Goal: Information Seeking & Learning: Learn about a topic

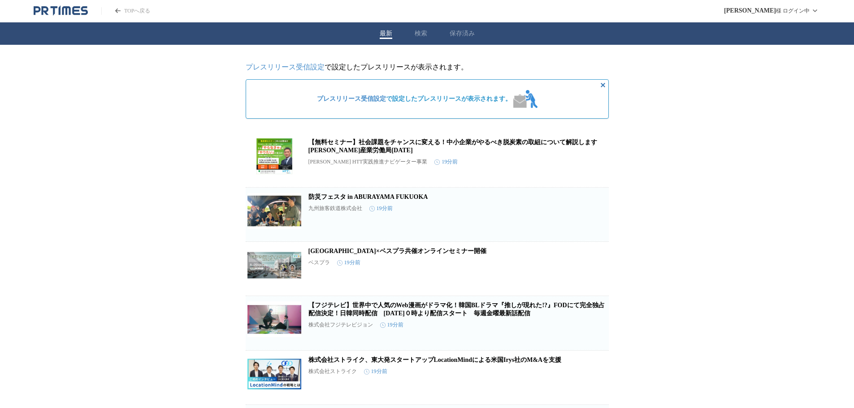
click at [418, 33] on button "検索" at bounding box center [421, 34] width 13 height 8
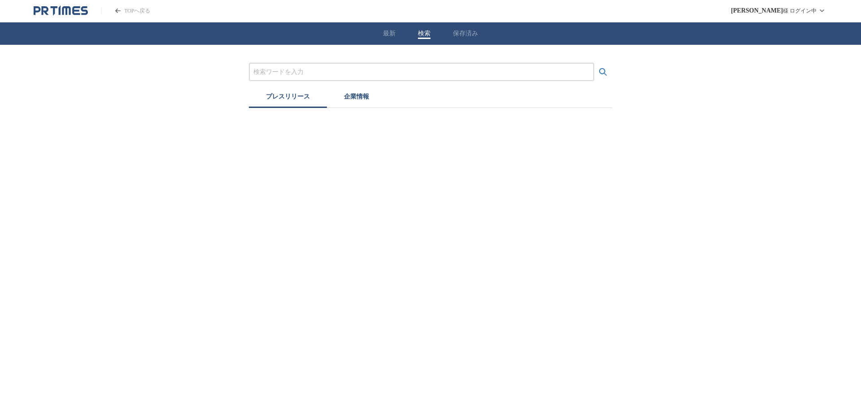
click at [375, 74] on input "プレスリリースおよび企業を検索する" at bounding box center [421, 72] width 336 height 10
click at [594, 63] on button "検索する" at bounding box center [603, 72] width 18 height 18
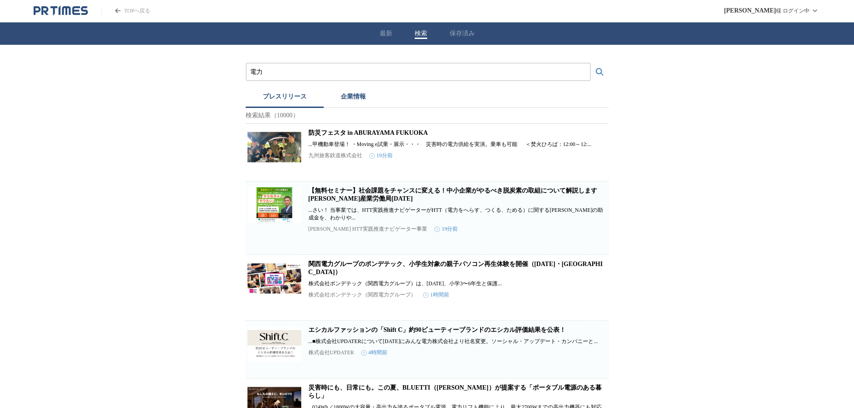
click at [363, 63] on div "電力" at bounding box center [418, 72] width 345 height 18
click at [443, 74] on input "電力" at bounding box center [418, 72] width 336 height 10
type input "電"
type input "初"
click at [591, 63] on button "検索する" at bounding box center [600, 72] width 18 height 18
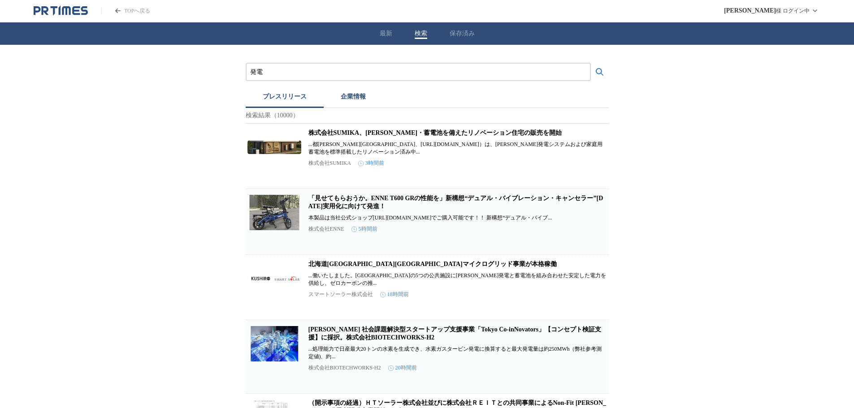
click at [431, 136] on link "株式会社SUMIKA、[PERSON_NAME]・蓄電池を備えたリノベーション住宅の販売を開始" at bounding box center [434, 133] width 253 height 7
click at [413, 264] on link "北海道[GEOGRAPHIC_DATA][GEOGRAPHIC_DATA]マイクログリッド事業が本格稼働" at bounding box center [432, 264] width 248 height 7
drag, startPoint x: 359, startPoint y: 74, endPoint x: 363, endPoint y: 70, distance: 6.3
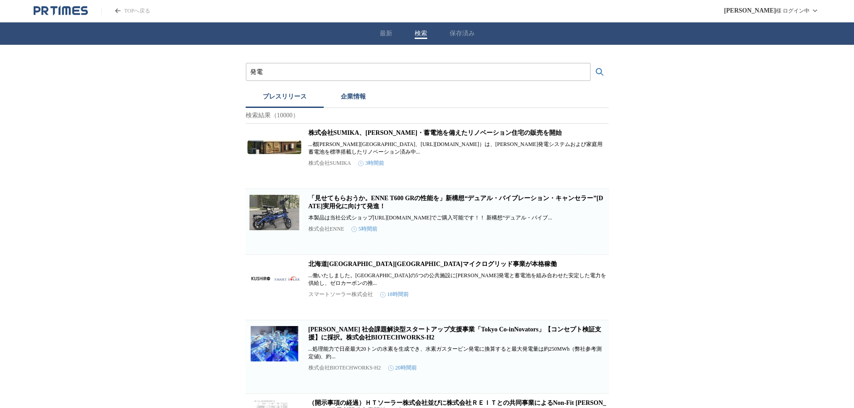
click at [361, 74] on input "発電" at bounding box center [418, 72] width 336 height 10
type input "発"
type input "で"
click at [591, 63] on button "検索する" at bounding box center [600, 72] width 18 height 18
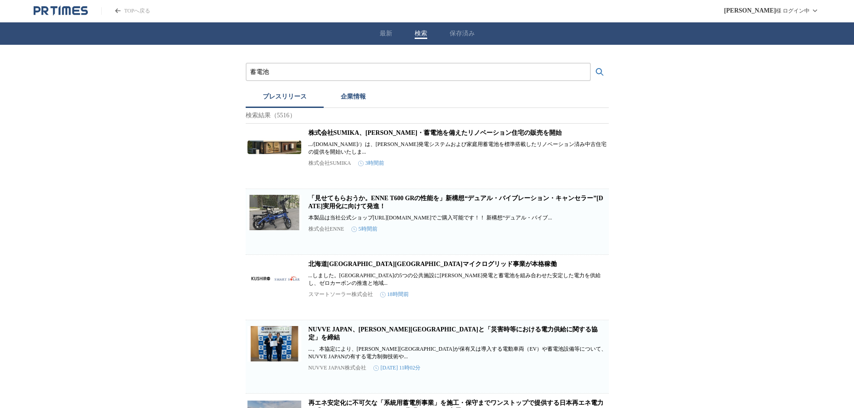
click at [390, 70] on input "蓄電池" at bounding box center [418, 72] width 336 height 10
type input "蓄"
click at [591, 63] on button "検索する" at bounding box center [600, 72] width 18 height 18
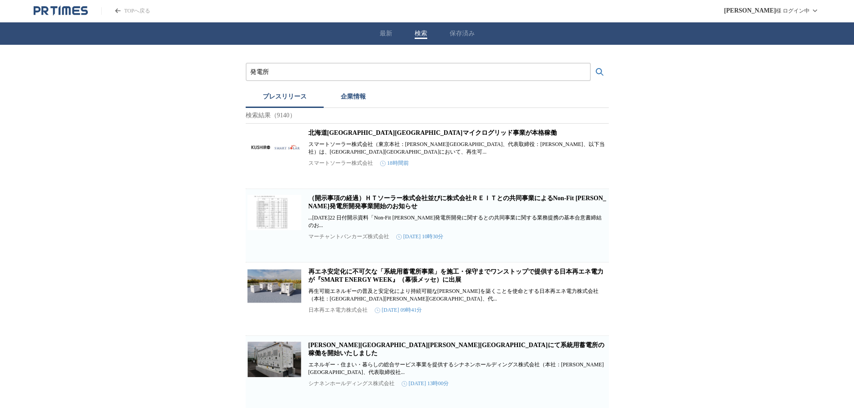
click at [393, 68] on input "発電所" at bounding box center [418, 72] width 336 height 10
type input "発"
type input "だ"
type input "電気"
click at [591, 63] on button "検索する" at bounding box center [600, 72] width 18 height 18
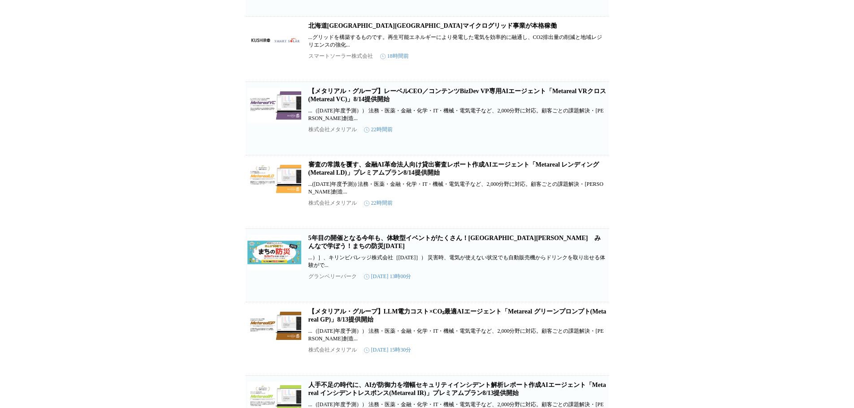
scroll to position [448, 0]
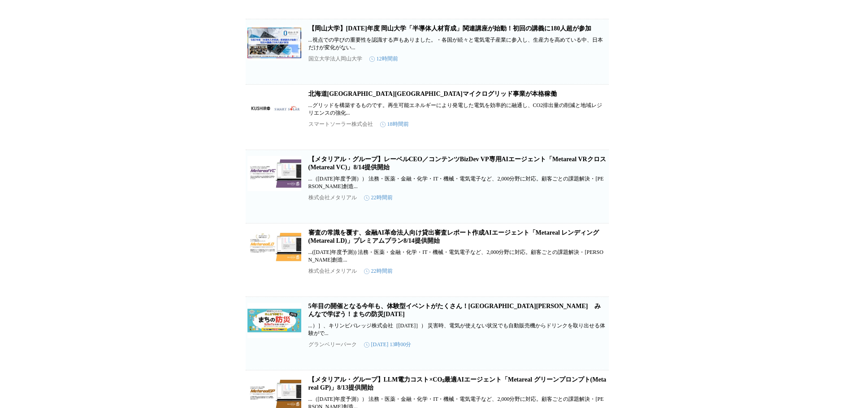
click at [406, 101] on article "北海道[GEOGRAPHIC_DATA][GEOGRAPHIC_DATA]マイクログリッド事業が本格稼働 ...グリッドを構築するものです。再⽣可能エネルギー…" at bounding box center [427, 117] width 363 height 65
click at [405, 97] on link "北海道[GEOGRAPHIC_DATA][GEOGRAPHIC_DATA]マイクログリッド事業が本格稼働" at bounding box center [432, 94] width 248 height 7
